Goal: Transaction & Acquisition: Book appointment/travel/reservation

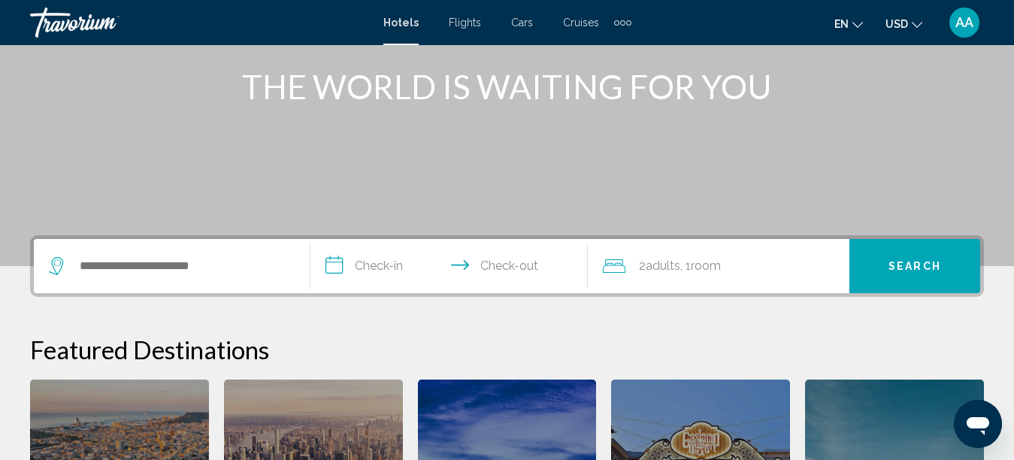
scroll to position [176, 0]
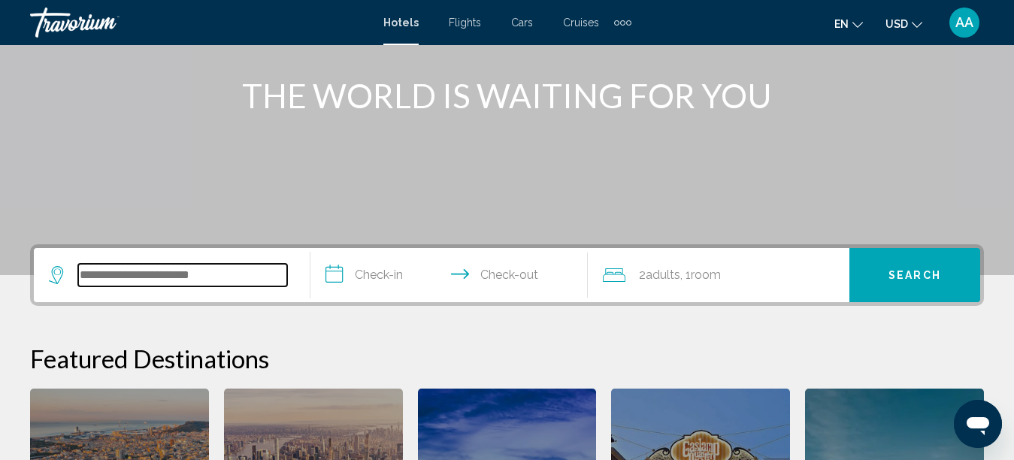
click at [165, 269] on input "Search widget" at bounding box center [182, 275] width 209 height 23
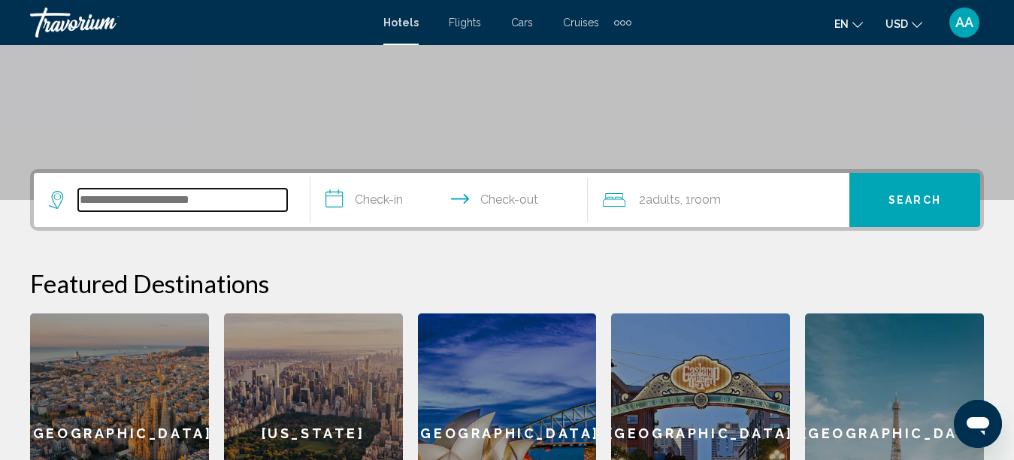
scroll to position [371, 0]
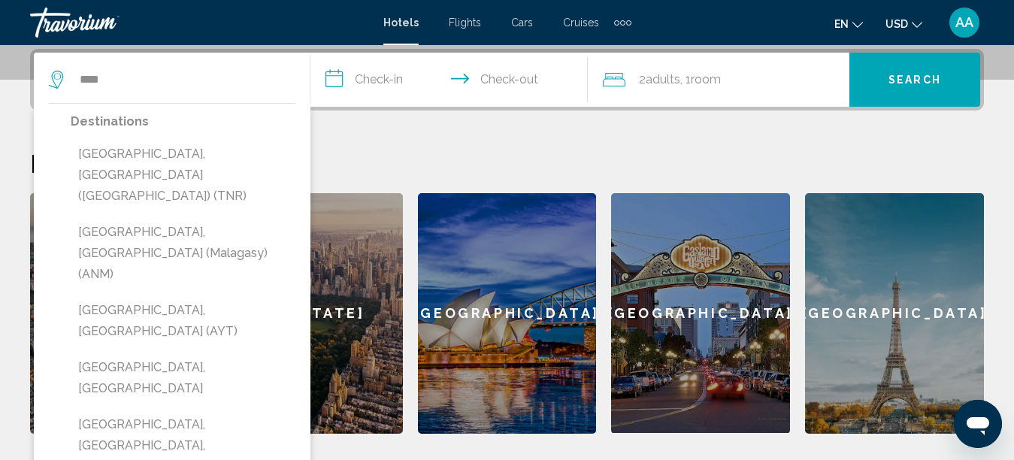
click at [165, 296] on button "[GEOGRAPHIC_DATA], [GEOGRAPHIC_DATA] (AYT)" at bounding box center [183, 321] width 225 height 50
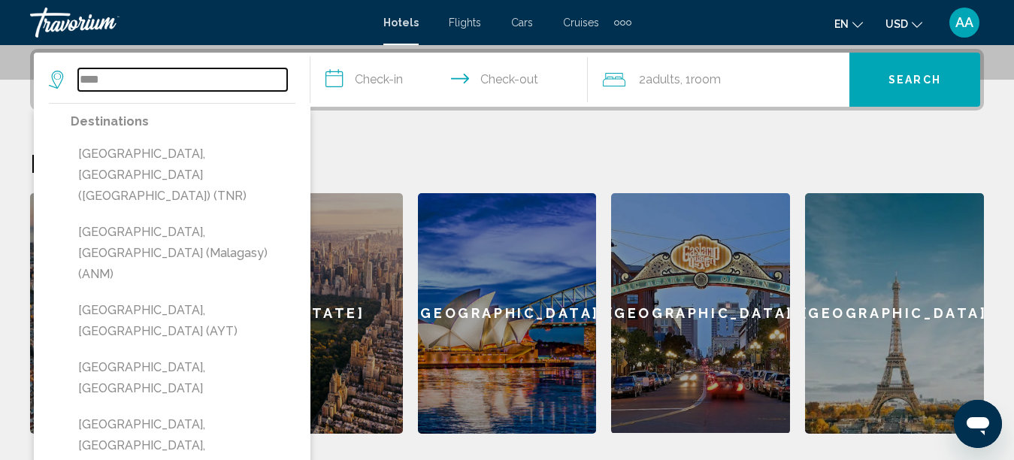
type input "**********"
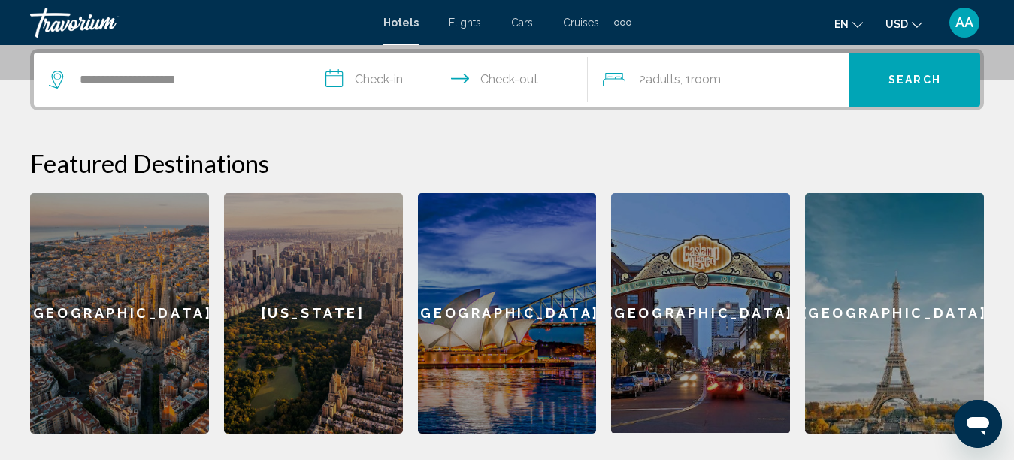
click at [392, 89] on input "**********" at bounding box center [452, 82] width 283 height 59
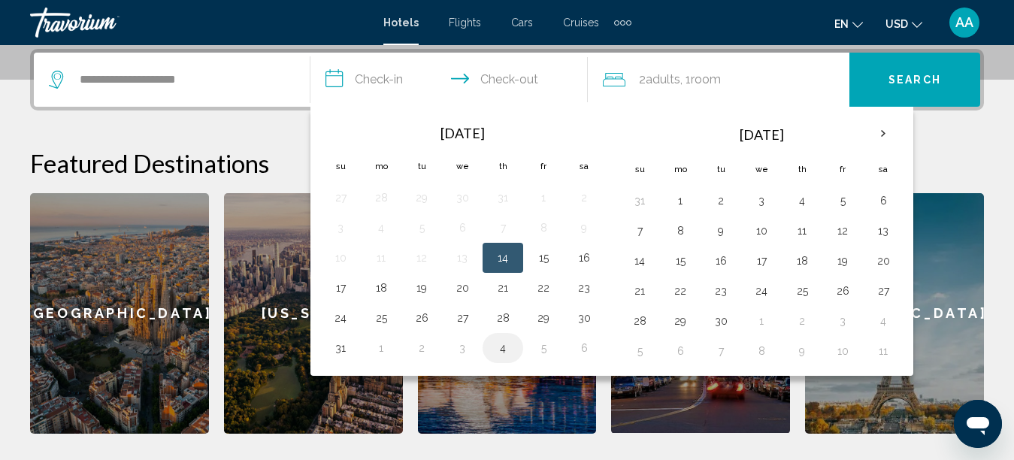
click at [520, 351] on td "4" at bounding box center [503, 348] width 41 height 30
click at [506, 350] on button "4" at bounding box center [503, 348] width 24 height 21
click at [876, 126] on th "Next month" at bounding box center [883, 133] width 41 height 33
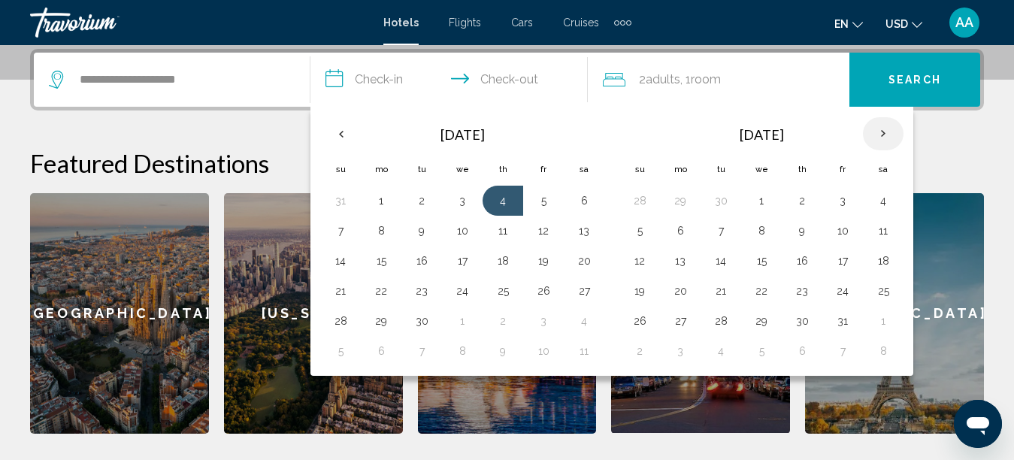
click at [876, 126] on th "Next month" at bounding box center [883, 133] width 41 height 33
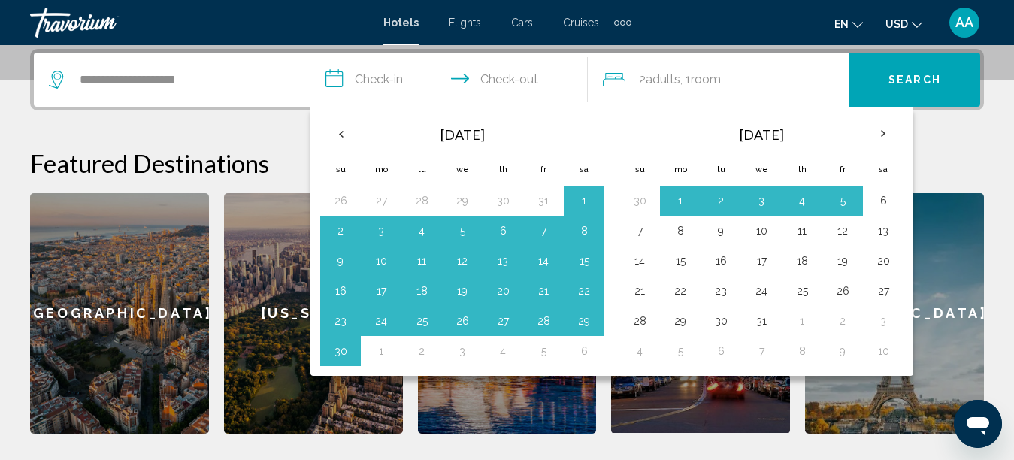
click at [941, 153] on h2 "Featured Destinations" at bounding box center [507, 163] width 954 height 30
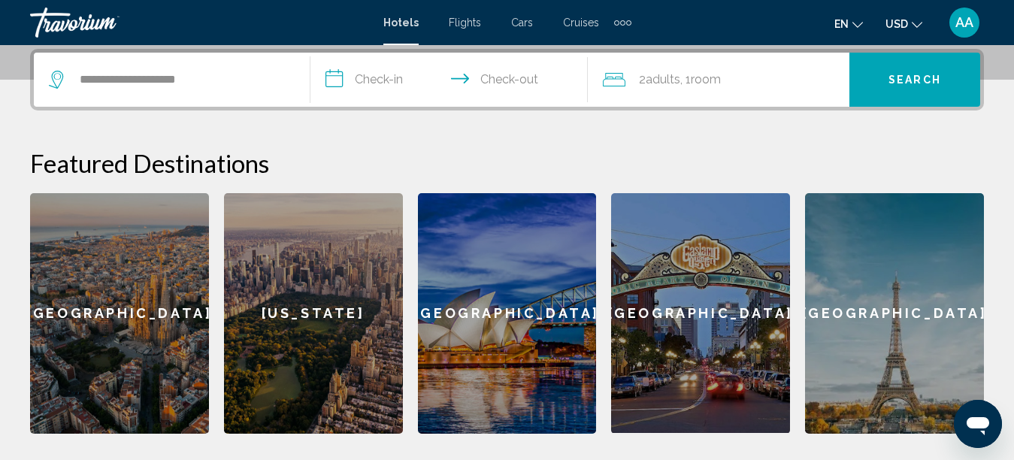
click at [383, 81] on input "**********" at bounding box center [452, 82] width 283 height 59
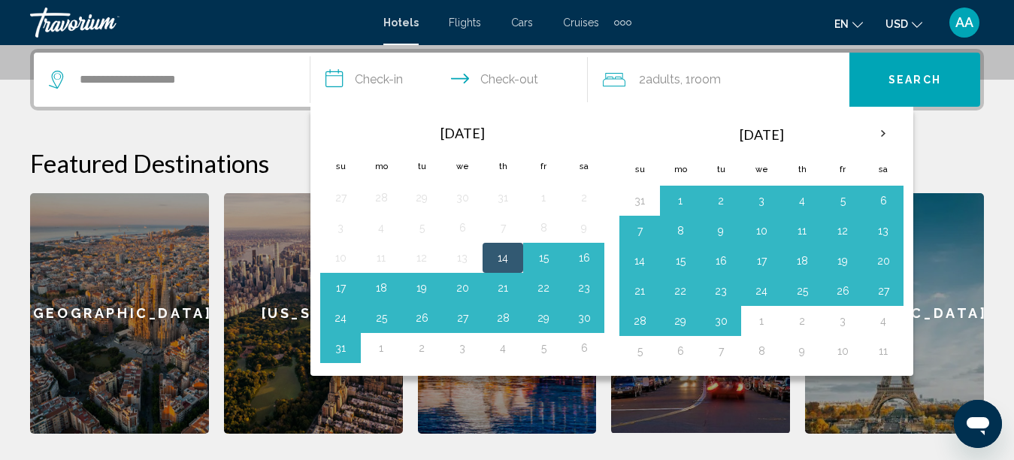
click at [383, 124] on th "[DATE]" at bounding box center [462, 133] width 203 height 33
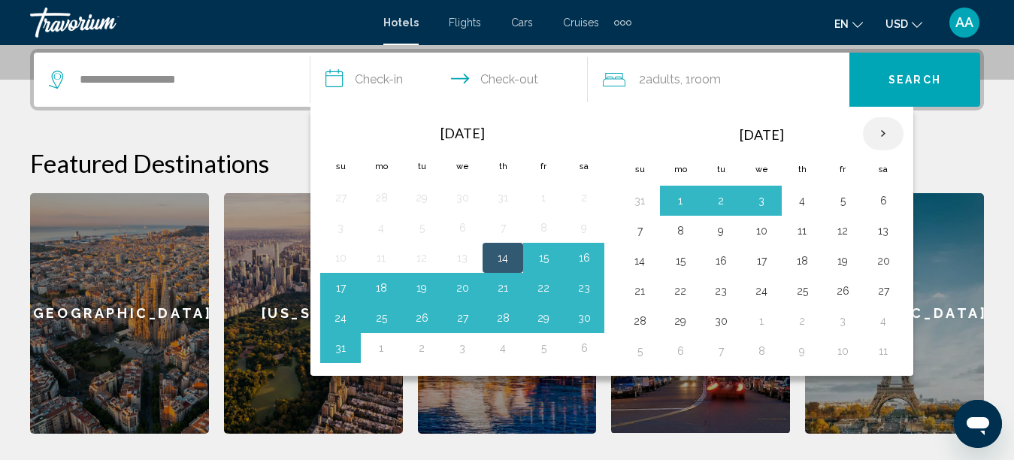
click at [883, 126] on th "Next month" at bounding box center [883, 133] width 41 height 33
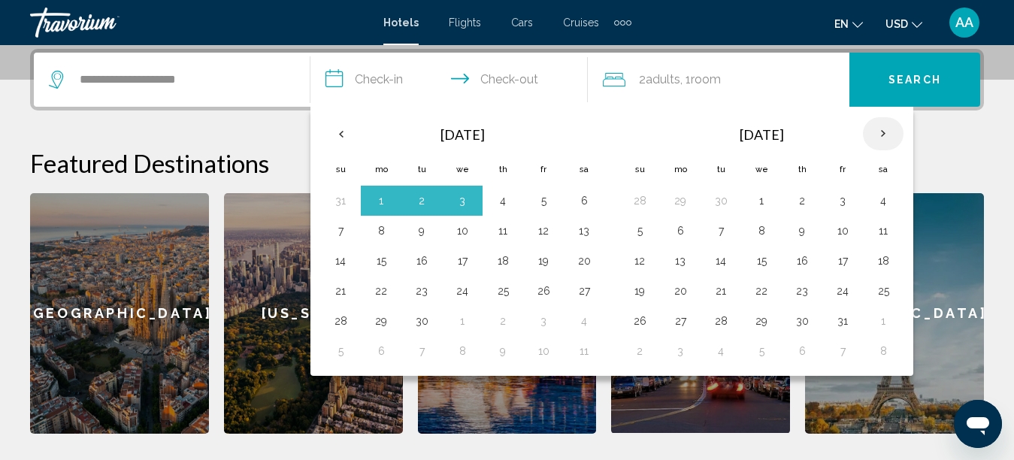
click at [883, 126] on th "Next month" at bounding box center [883, 133] width 41 height 33
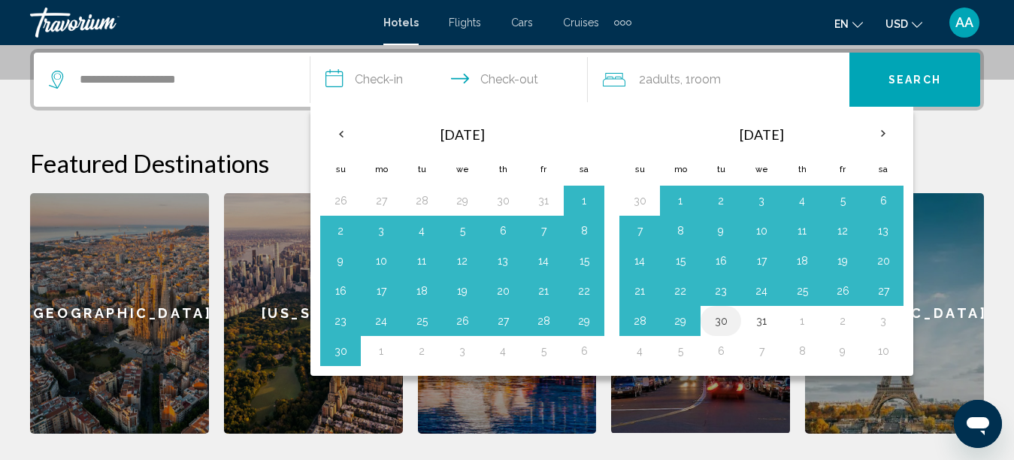
click at [729, 326] on button "30" at bounding box center [721, 321] width 24 height 21
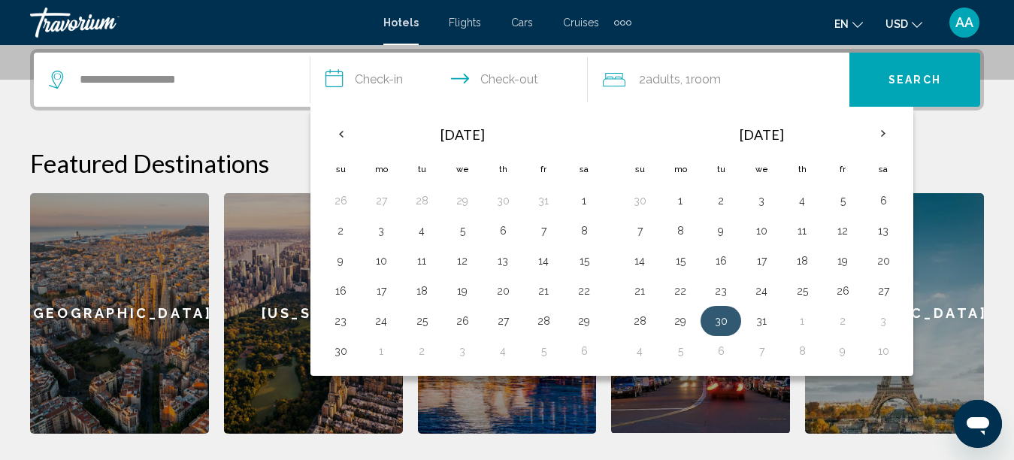
click at [729, 326] on button "30" at bounding box center [721, 321] width 24 height 21
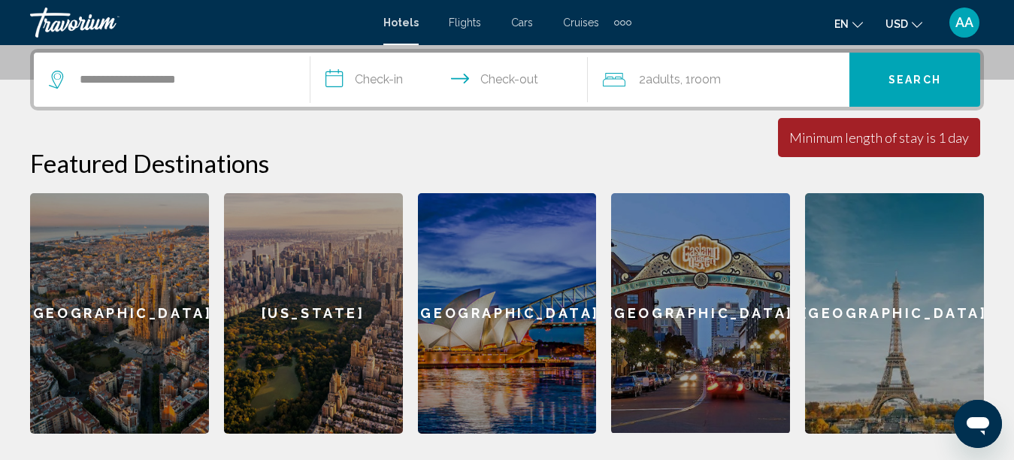
click at [398, 83] on input "**********" at bounding box center [452, 82] width 283 height 59
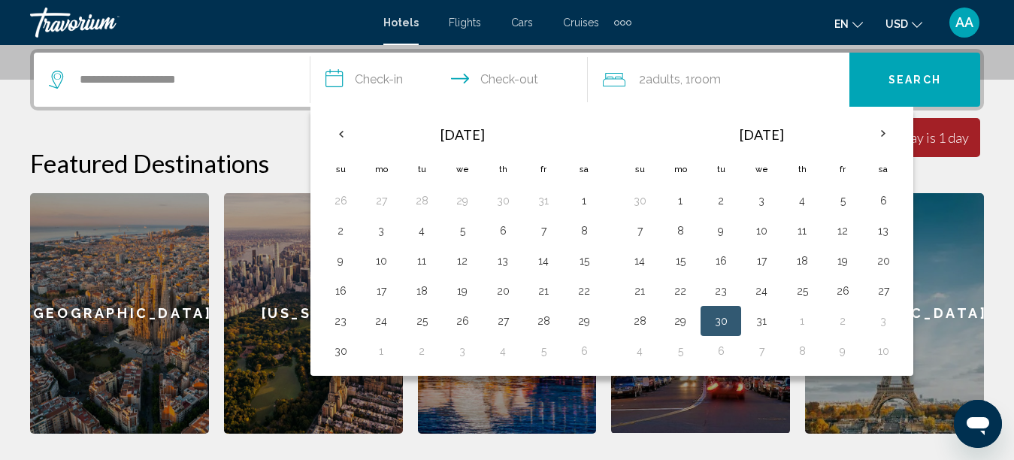
click at [505, 79] on input "**********" at bounding box center [452, 82] width 283 height 59
click at [425, 347] on button "2" at bounding box center [422, 351] width 24 height 21
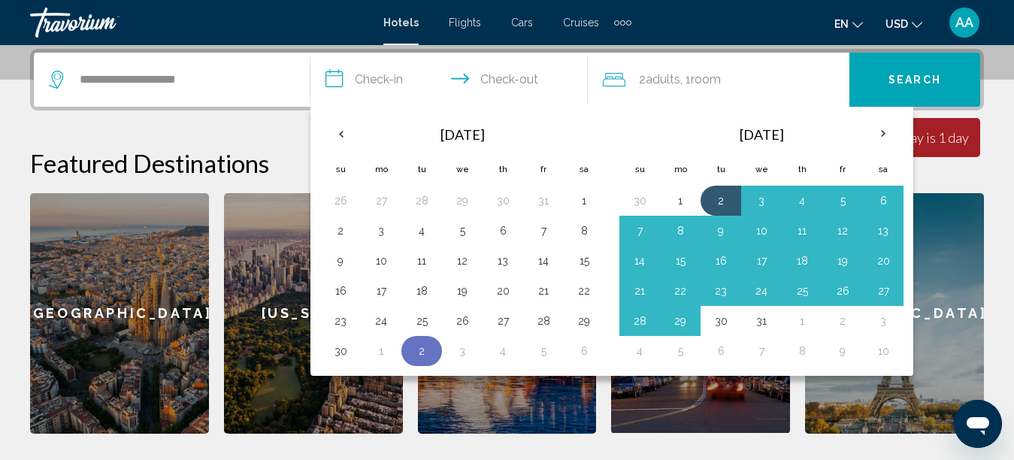
click at [425, 347] on button "2" at bounding box center [422, 351] width 24 height 21
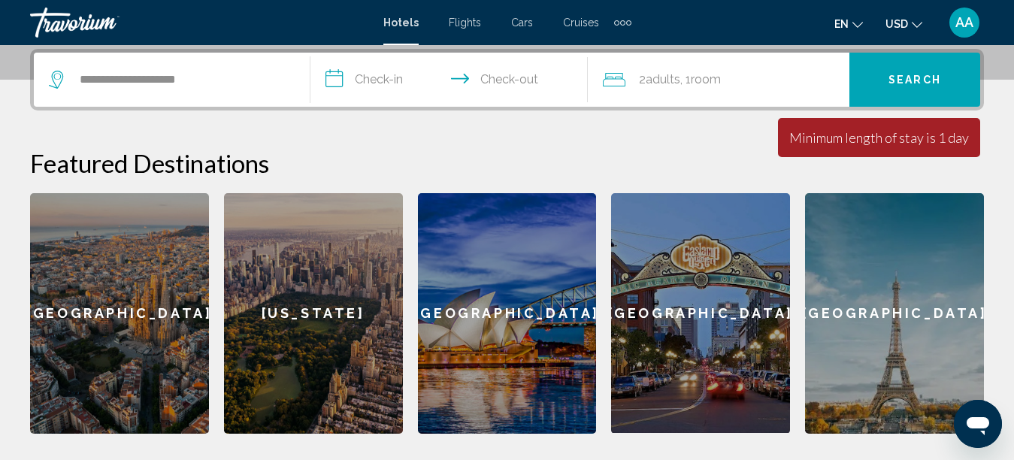
click at [374, 83] on input "**********" at bounding box center [452, 82] width 283 height 59
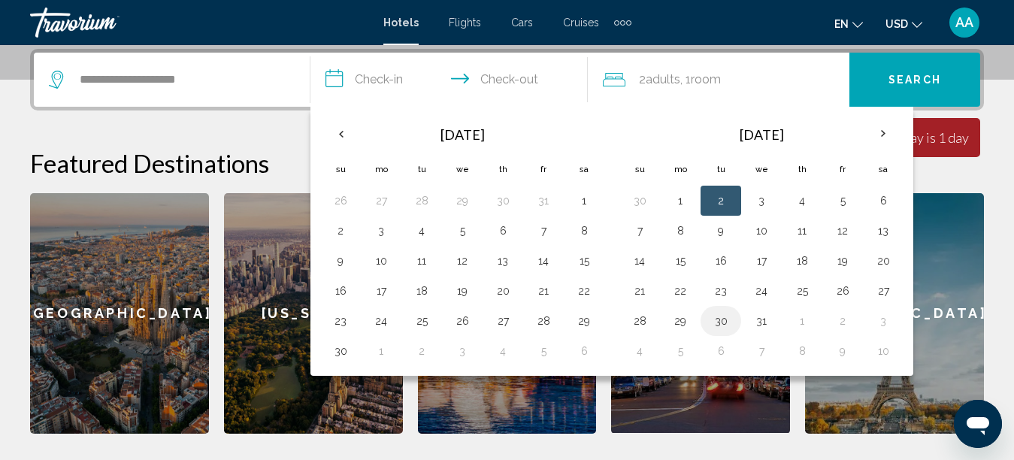
click at [714, 313] on button "30" at bounding box center [721, 321] width 24 height 21
click at [483, 69] on input "**********" at bounding box center [452, 82] width 283 height 59
click at [725, 353] on button "6" at bounding box center [721, 351] width 24 height 21
type input "**********"
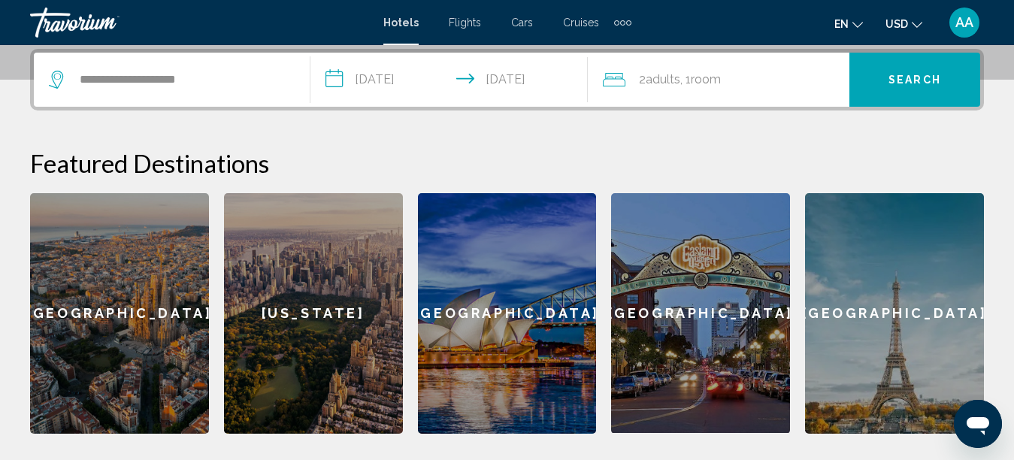
click at [778, 80] on div "2 Adult Adults , 1 Room rooms" at bounding box center [726, 79] width 247 height 21
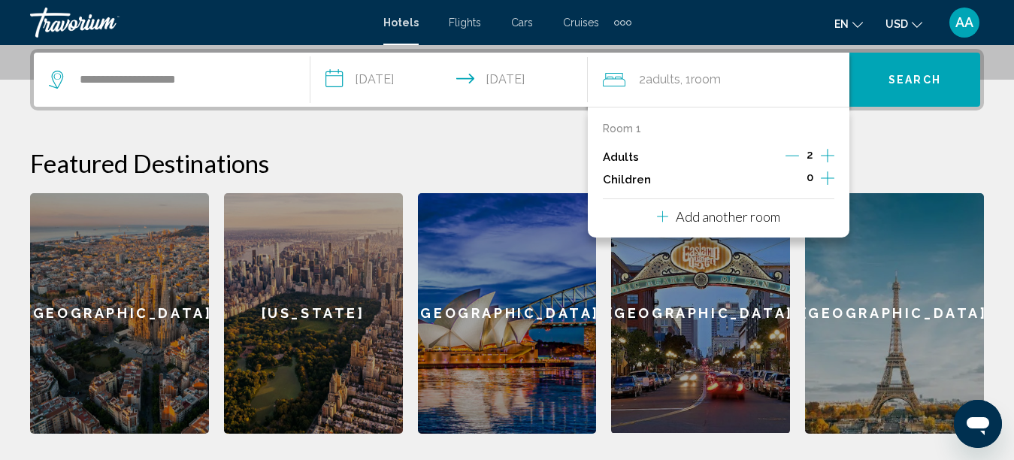
click at [823, 174] on icon "Increment children" at bounding box center [828, 178] width 14 height 18
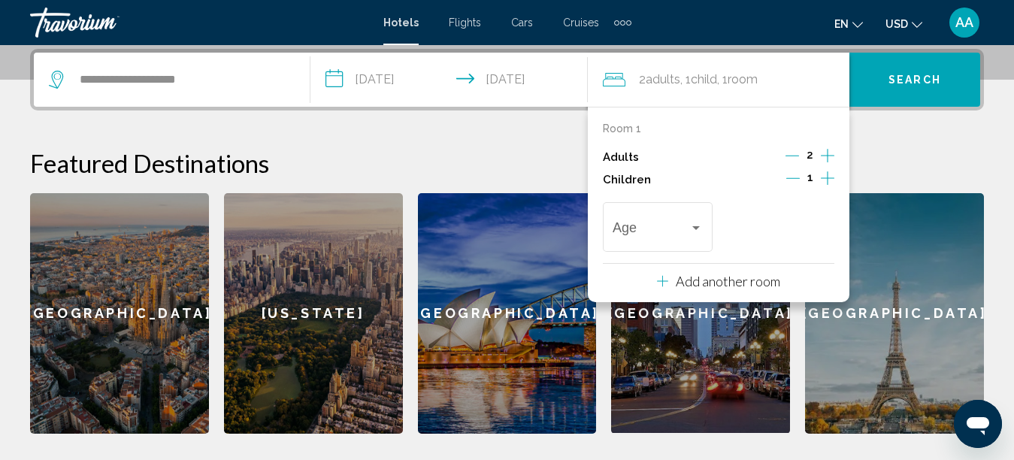
click at [823, 174] on icon "Increment children" at bounding box center [828, 178] width 14 height 18
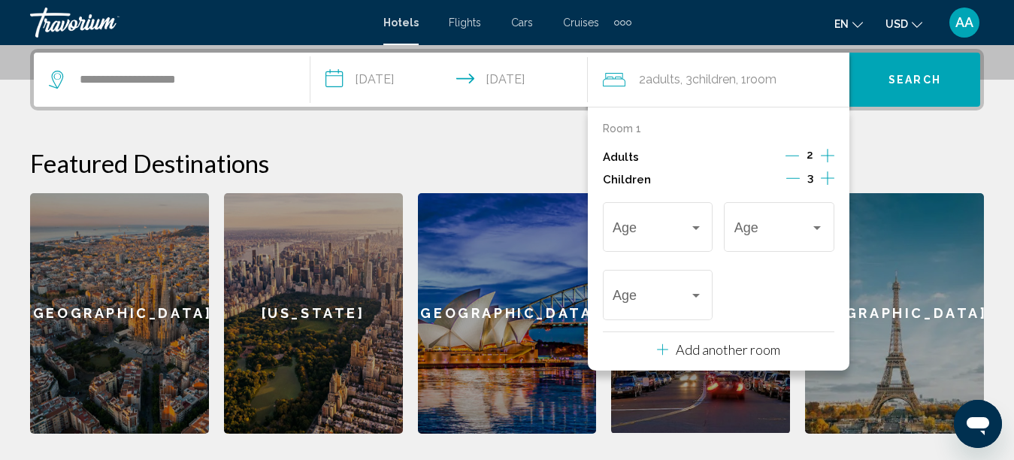
click at [823, 174] on icon "Increment children" at bounding box center [828, 178] width 14 height 18
click at [693, 229] on div "Travelers: 2 adults, 4 children" at bounding box center [696, 228] width 8 height 4
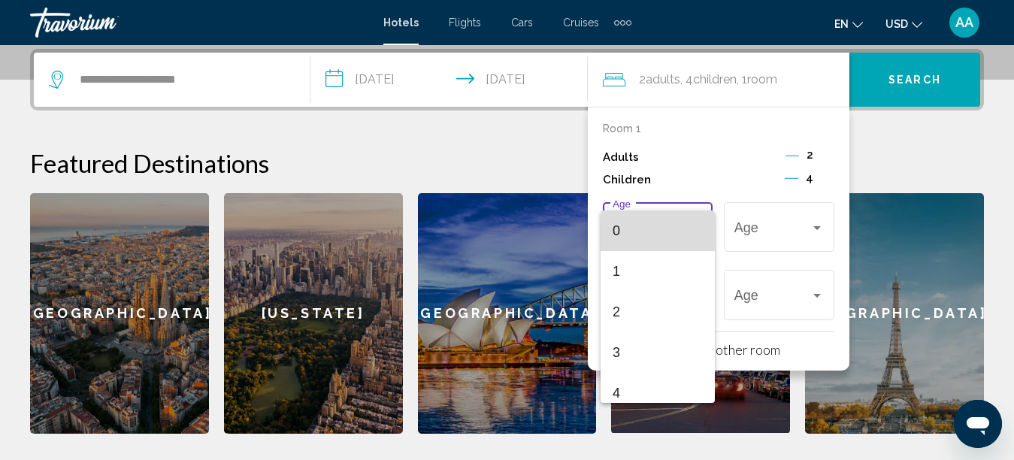
click at [669, 232] on span "0" at bounding box center [658, 231] width 90 height 41
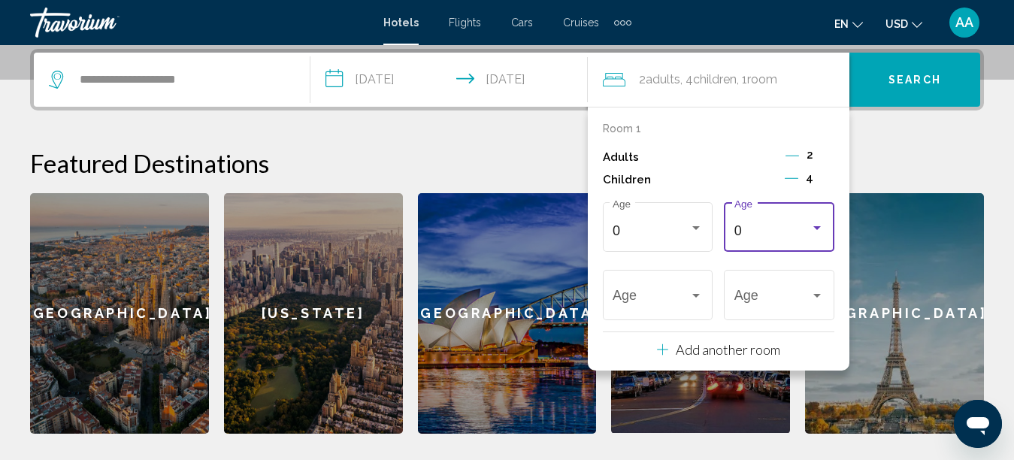
click at [810, 232] on div "0" at bounding box center [773, 230] width 77 height 15
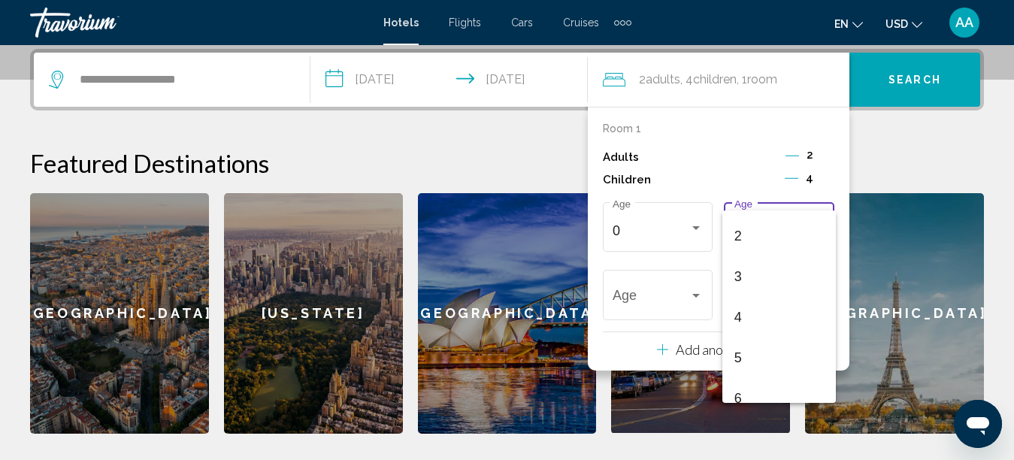
scroll to position [90, 0]
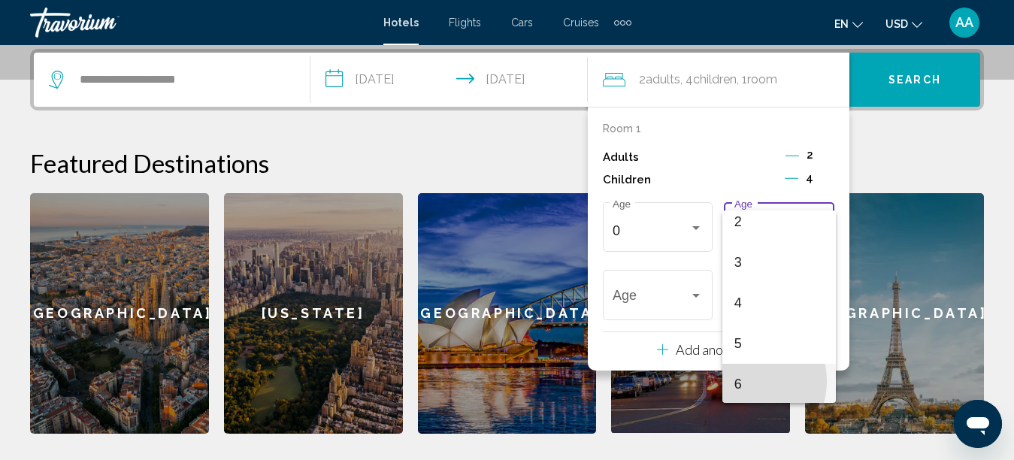
click at [744, 381] on span "6" at bounding box center [780, 384] width 90 height 41
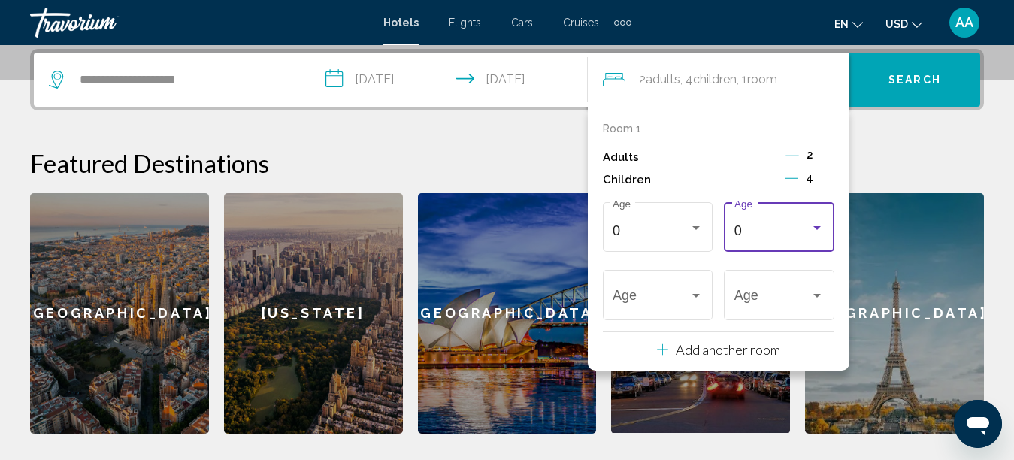
scroll to position [92, 0]
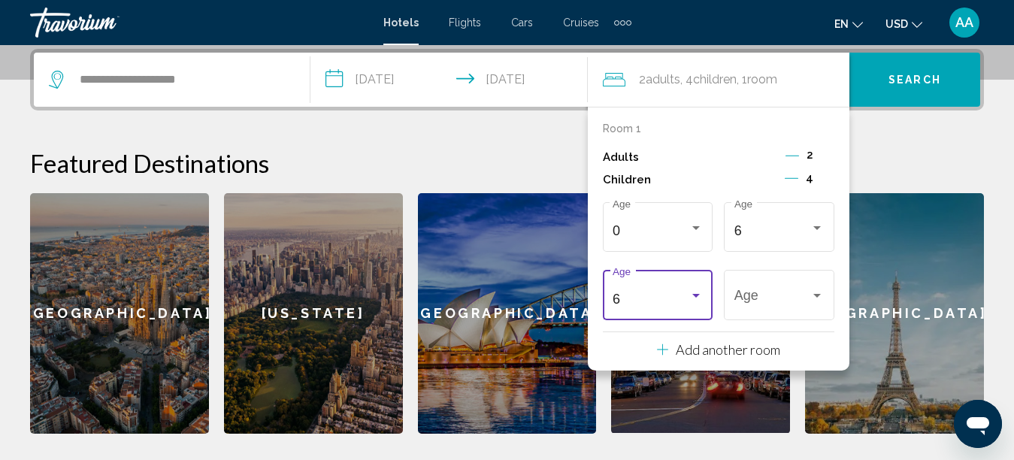
click at [704, 298] on div "6 Age" at bounding box center [658, 293] width 111 height 53
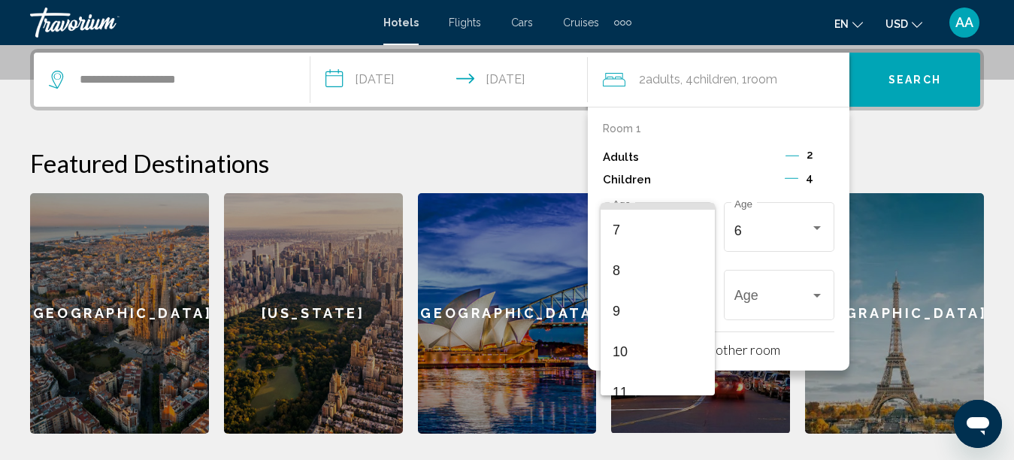
scroll to position [288, 0]
click at [684, 384] on span "11" at bounding box center [658, 382] width 90 height 41
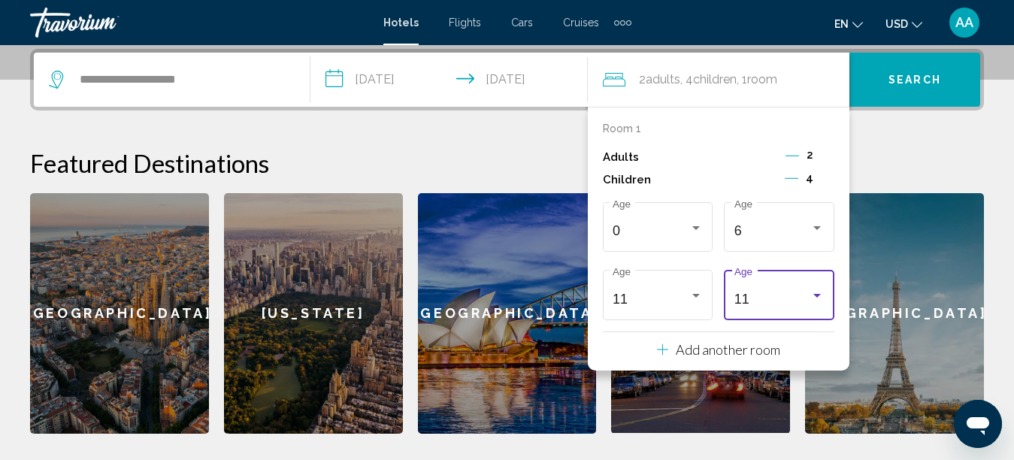
scroll to position [295, 0]
click at [822, 295] on div "Travelers: 2 adults, 4 children" at bounding box center [818, 296] width 14 height 12
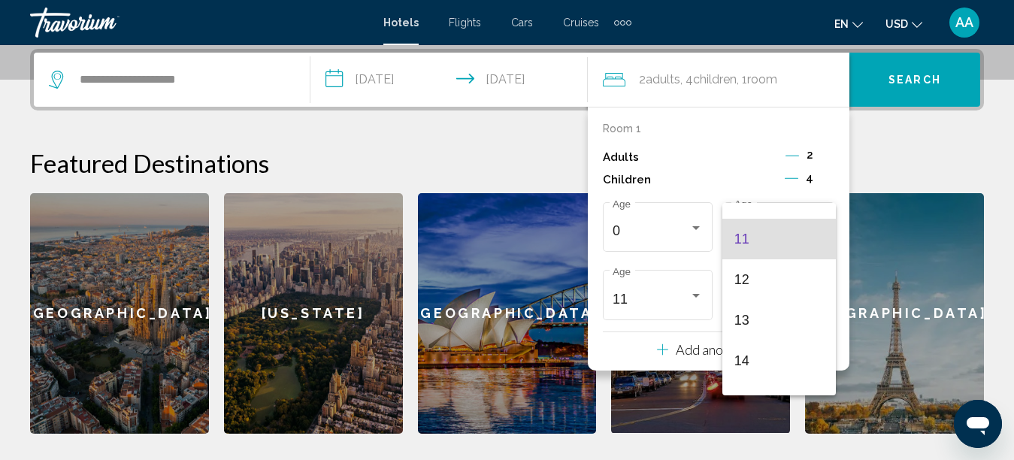
scroll to position [461, 0]
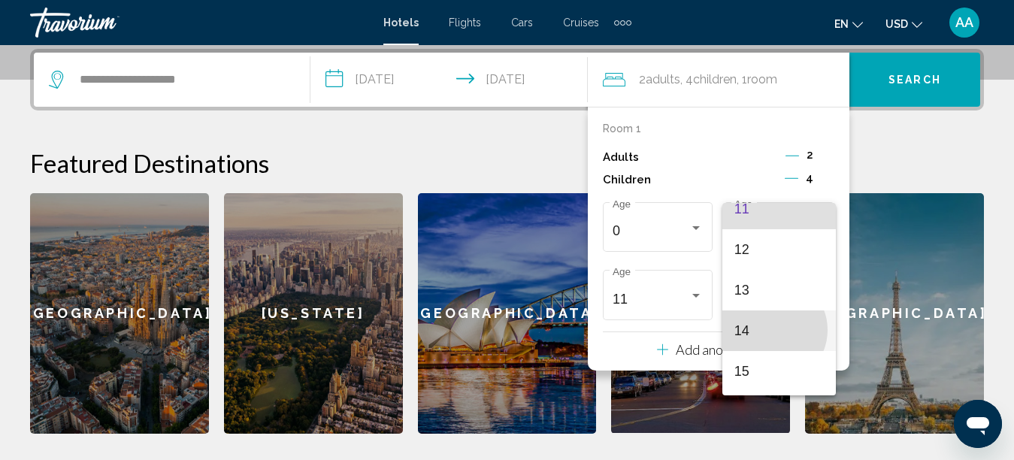
click at [772, 330] on span "14" at bounding box center [780, 331] width 90 height 41
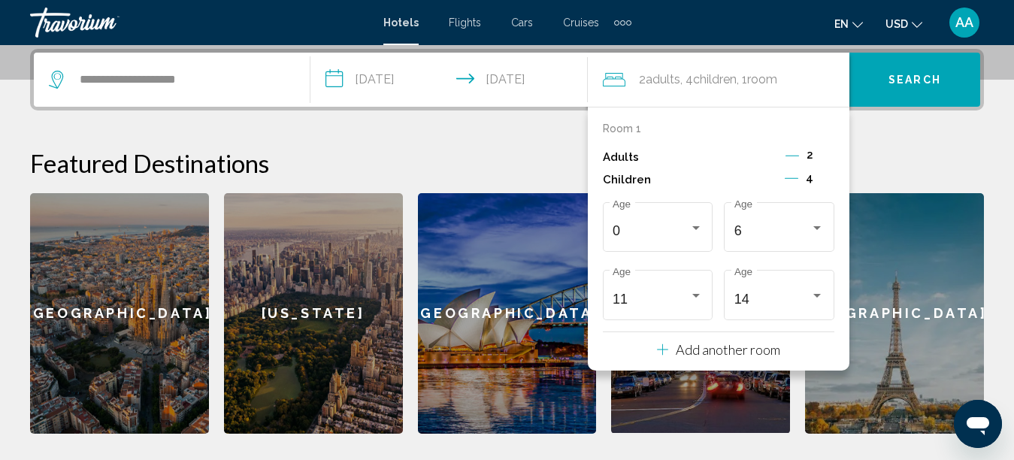
click at [887, 84] on button "Search" at bounding box center [915, 80] width 131 height 54
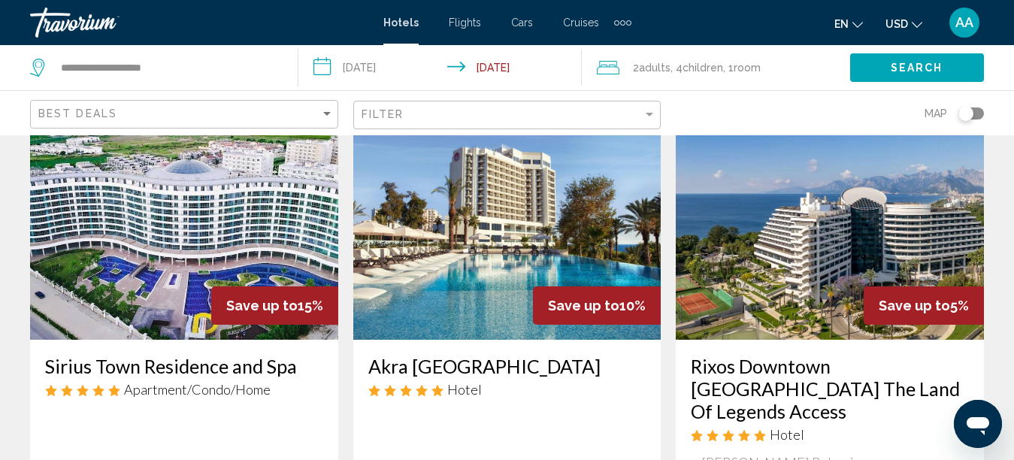
scroll to position [662, 0]
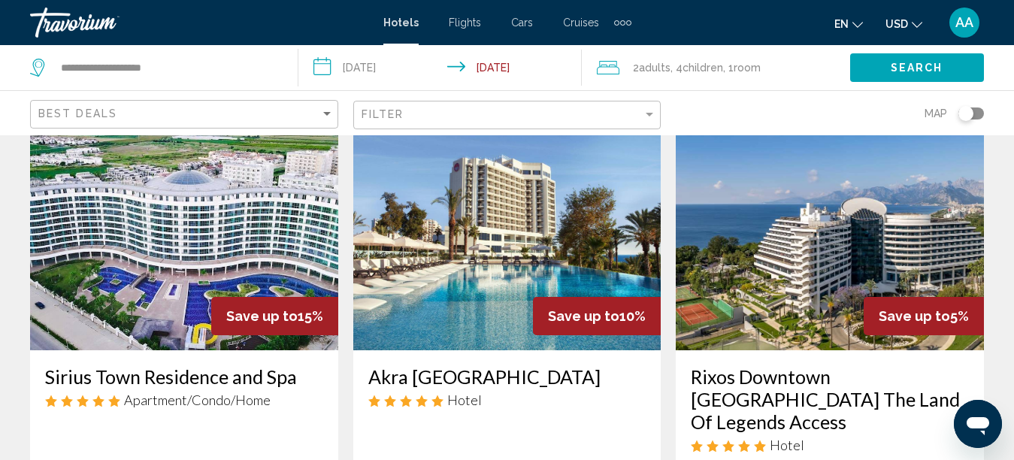
click at [193, 365] on h3 "Sirius Town Residence and Spa" at bounding box center [184, 376] width 278 height 23
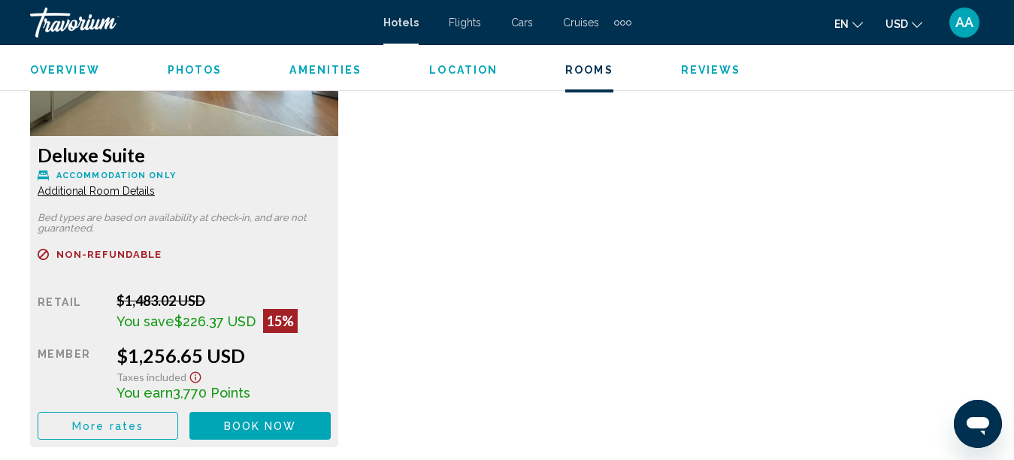
scroll to position [2430, 0]
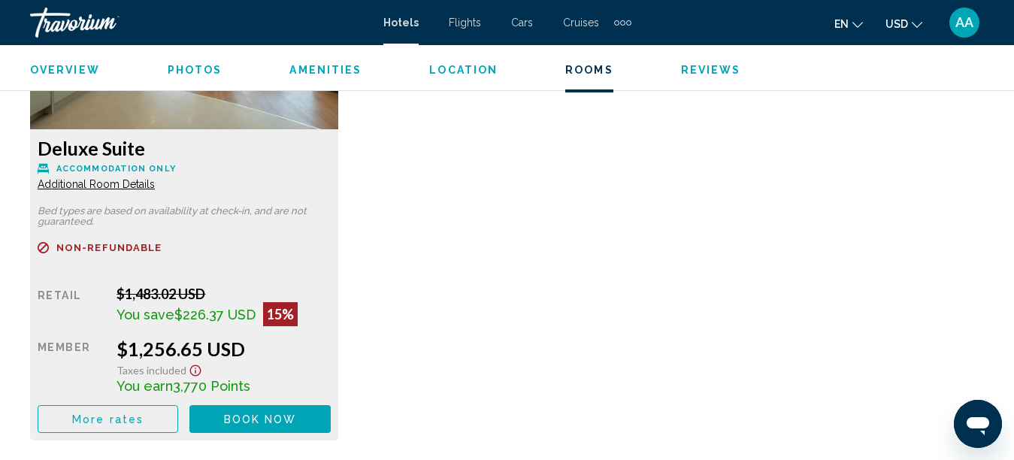
click at [227, 425] on span "Book now" at bounding box center [260, 420] width 73 height 12
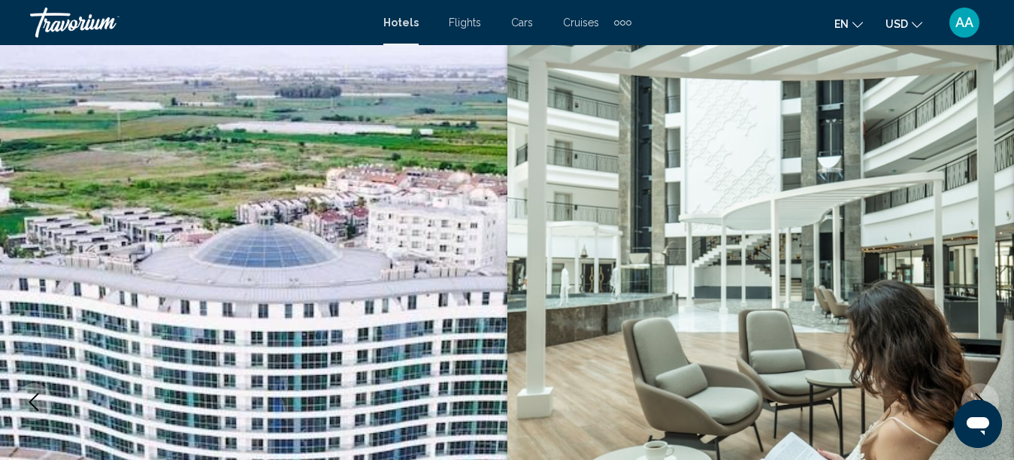
scroll to position [171, 0]
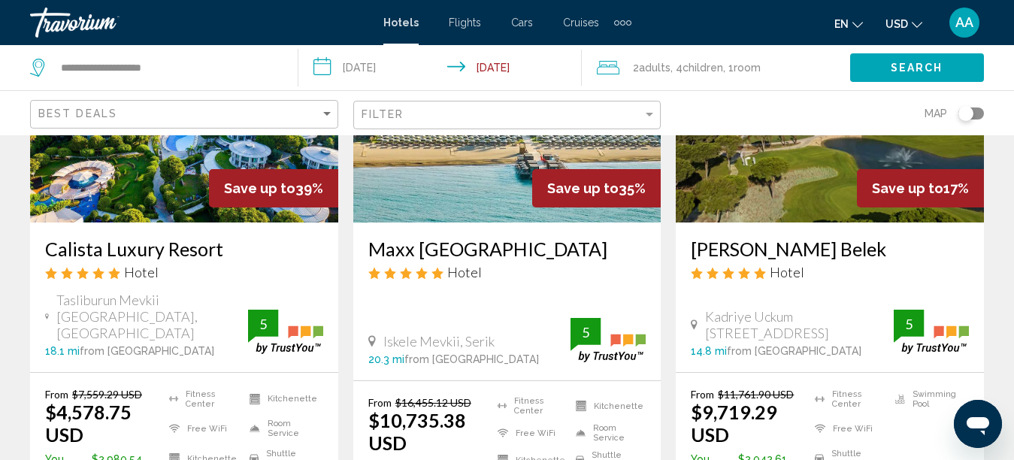
scroll to position [211, 0]
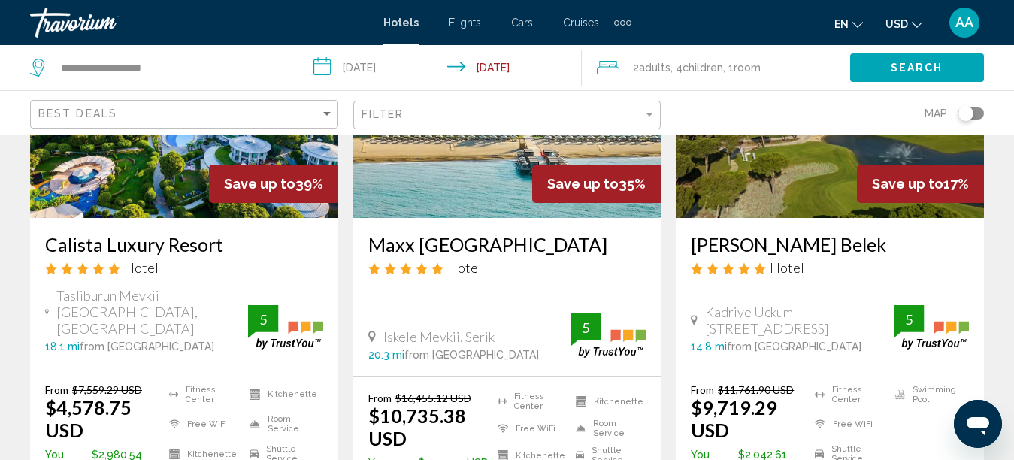
click at [141, 180] on img "Main content" at bounding box center [184, 97] width 308 height 241
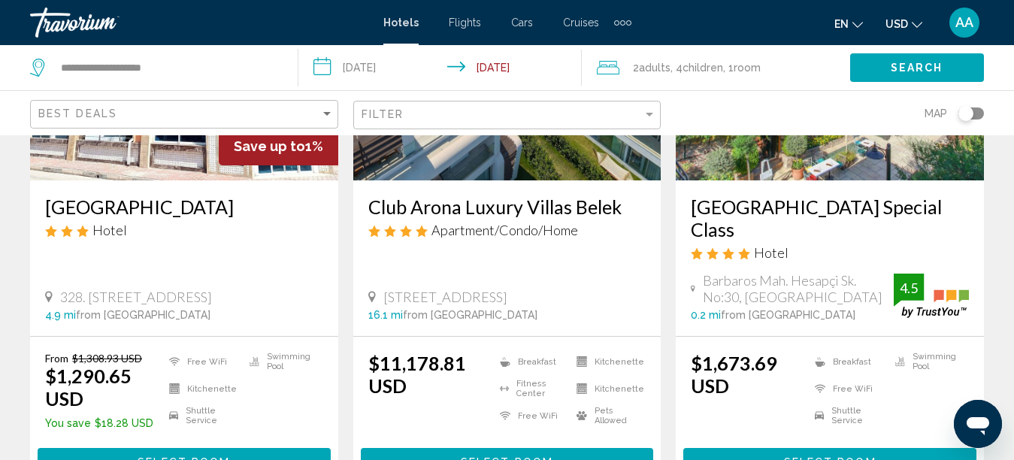
scroll to position [2055, 0]
